Goal: Task Accomplishment & Management: Complete application form

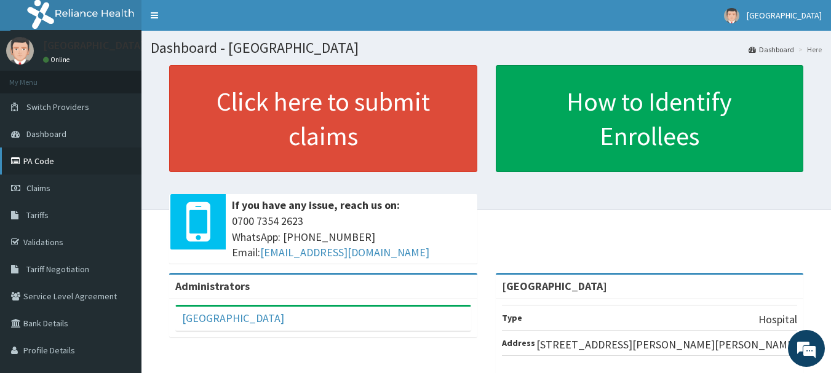
click at [72, 164] on link "PA Code" at bounding box center [71, 161] width 142 height 27
click at [74, 191] on link "Claims" at bounding box center [71, 188] width 142 height 27
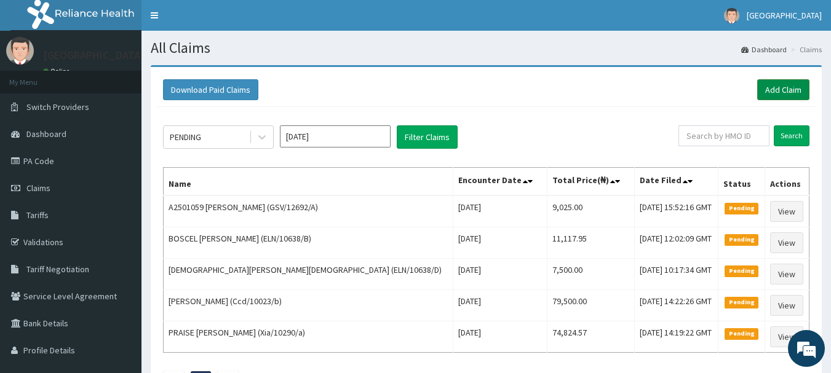
click at [770, 91] on link "Add Claim" at bounding box center [783, 89] width 52 height 21
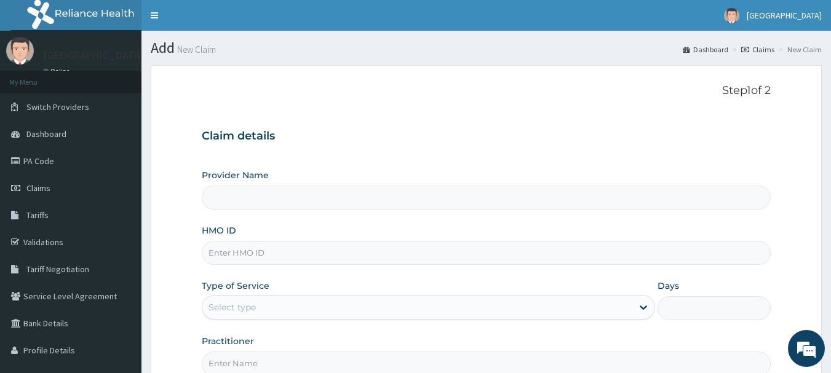
type input "[GEOGRAPHIC_DATA]"
click at [356, 244] on input "HMO ID" at bounding box center [487, 253] width 570 height 24
paste input "Xia/10290/a"
type input "Xia/10290/a"
click at [381, 301] on div "Select type" at bounding box center [417, 308] width 430 height 20
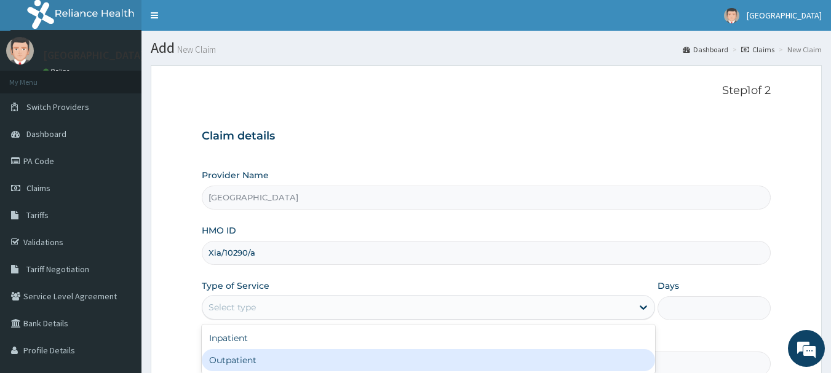
click at [274, 353] on div "Outpatient" at bounding box center [428, 360] width 453 height 22
type input "1"
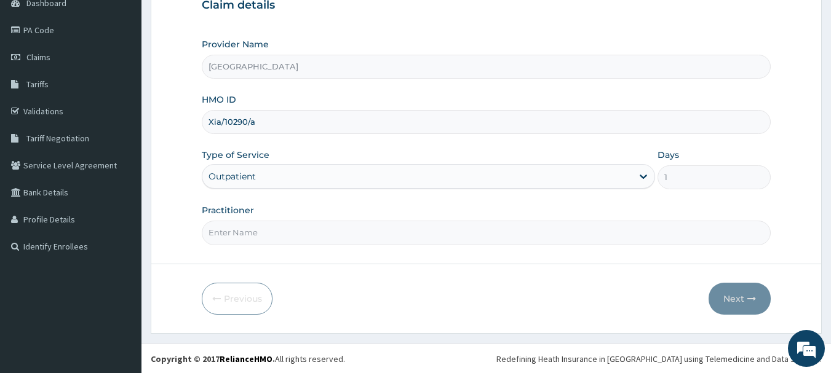
scroll to position [132, 0]
click at [429, 236] on input "Practitioner" at bounding box center [487, 232] width 570 height 24
type input "DR YUSUF"
click at [748, 290] on button "Next" at bounding box center [740, 298] width 62 height 32
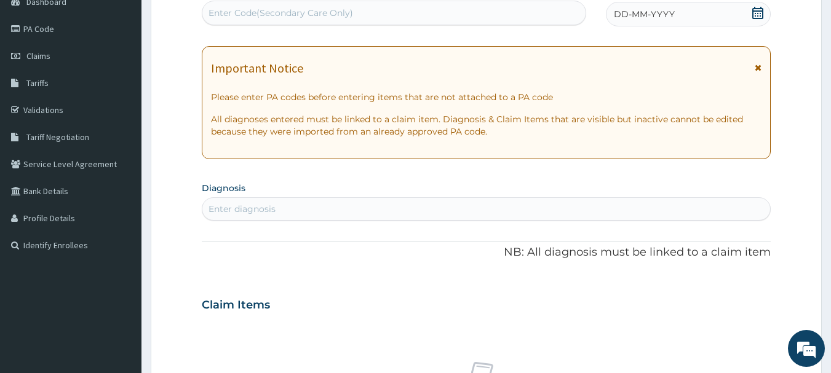
click at [465, 17] on div "Enter Code(Secondary Care Only)" at bounding box center [394, 13] width 384 height 20
paste input "PA/7B53DA"
type input "PA/7B53DA"
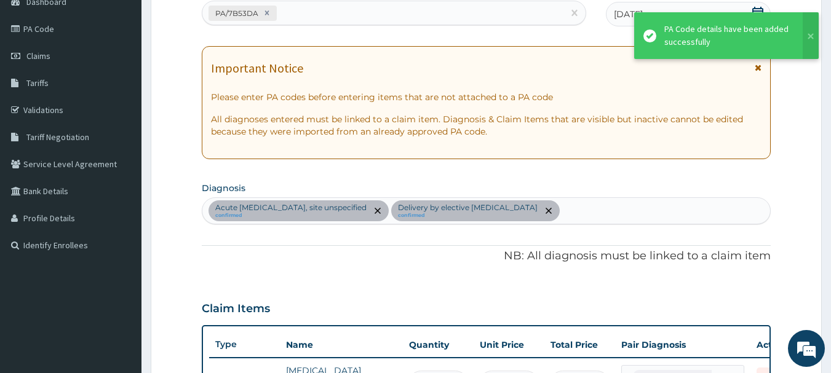
scroll to position [375, 0]
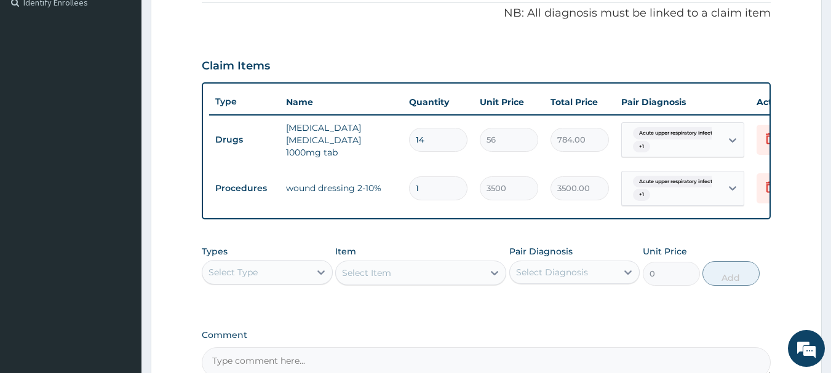
click at [427, 138] on input "14" at bounding box center [438, 140] width 58 height 24
type input "1"
type input "56.00"
type input "0.00"
type input "2"
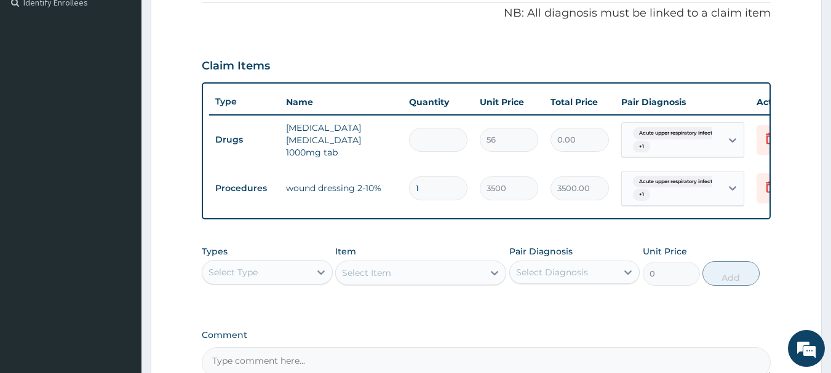
type input "112.00"
type input "27"
type input "1512.00"
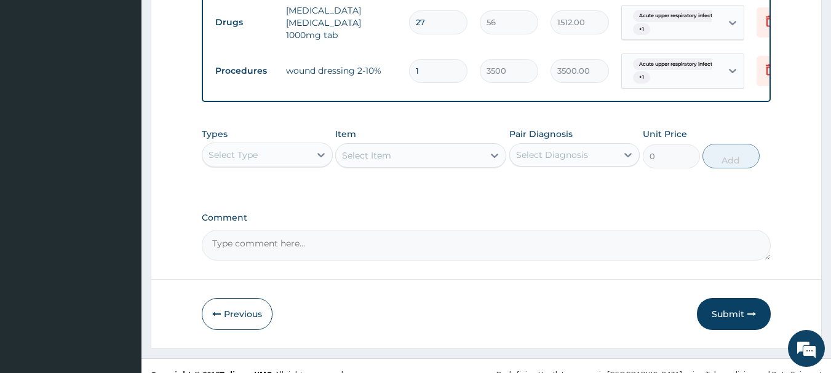
scroll to position [517, 0]
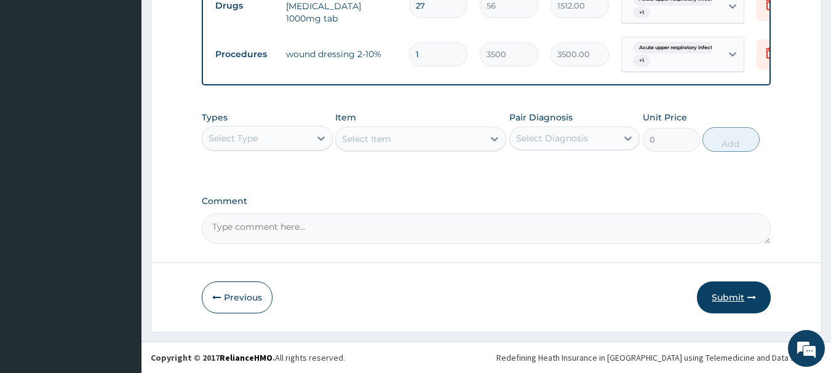
type input "27"
click at [728, 297] on button "Submit" at bounding box center [734, 298] width 74 height 32
